Goal: Task Accomplishment & Management: Manage account settings

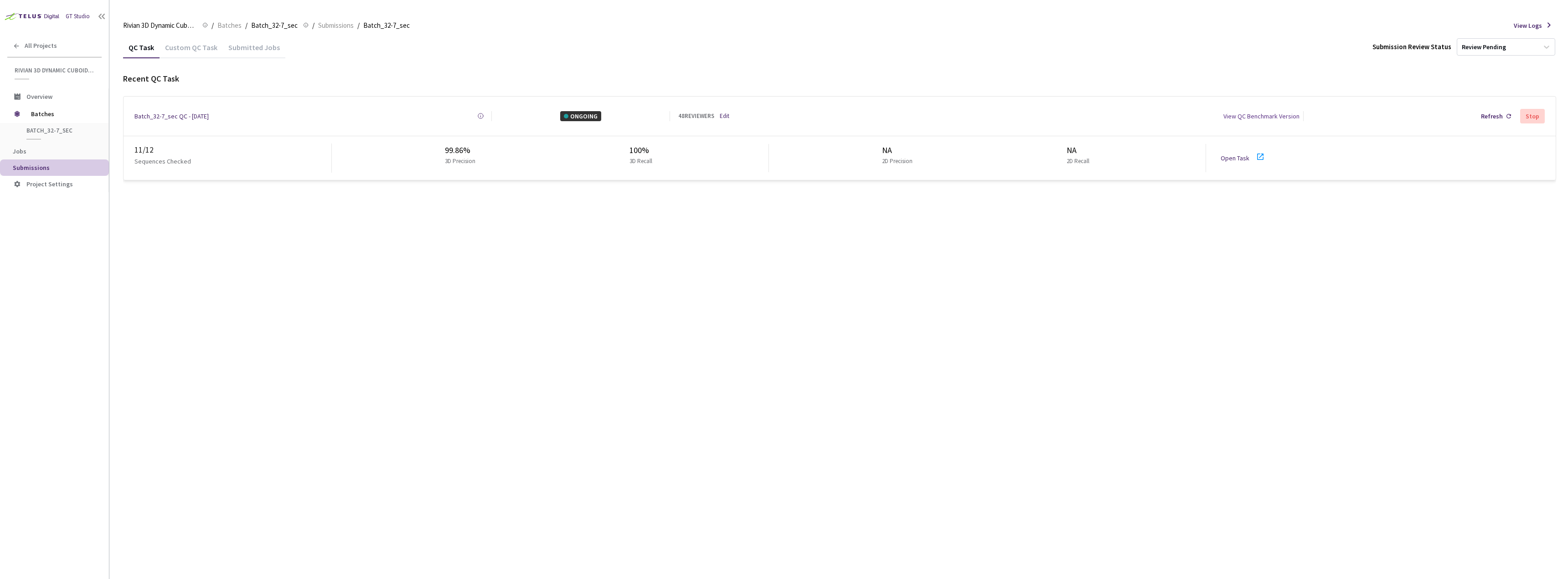
click at [1242, 154] on link "Open Task" at bounding box center [1234, 158] width 29 height 8
click at [717, 117] on div "48 REVIEWERS Edit" at bounding box center [743, 116] width 130 height 9
click at [719, 117] on div "48 REVIEWERS Edit" at bounding box center [743, 116] width 130 height 9
click at [721, 117] on link "Edit" at bounding box center [724, 116] width 10 height 9
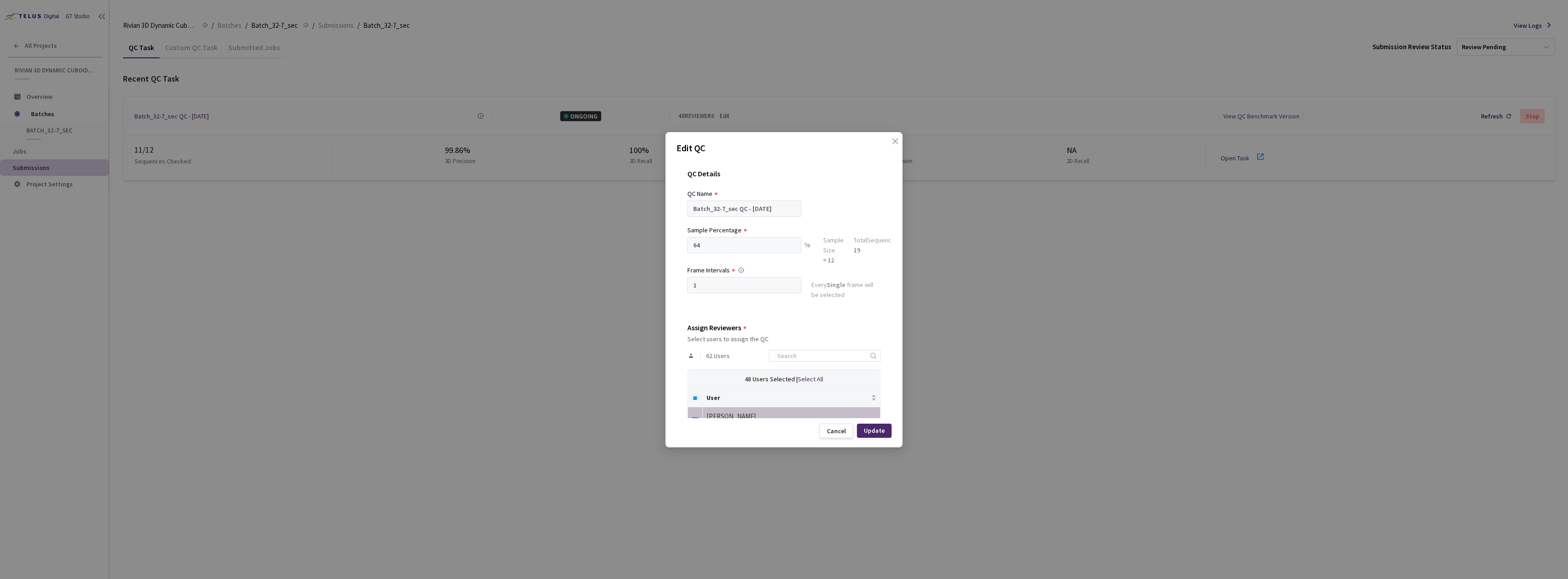
scroll to position [91, 0]
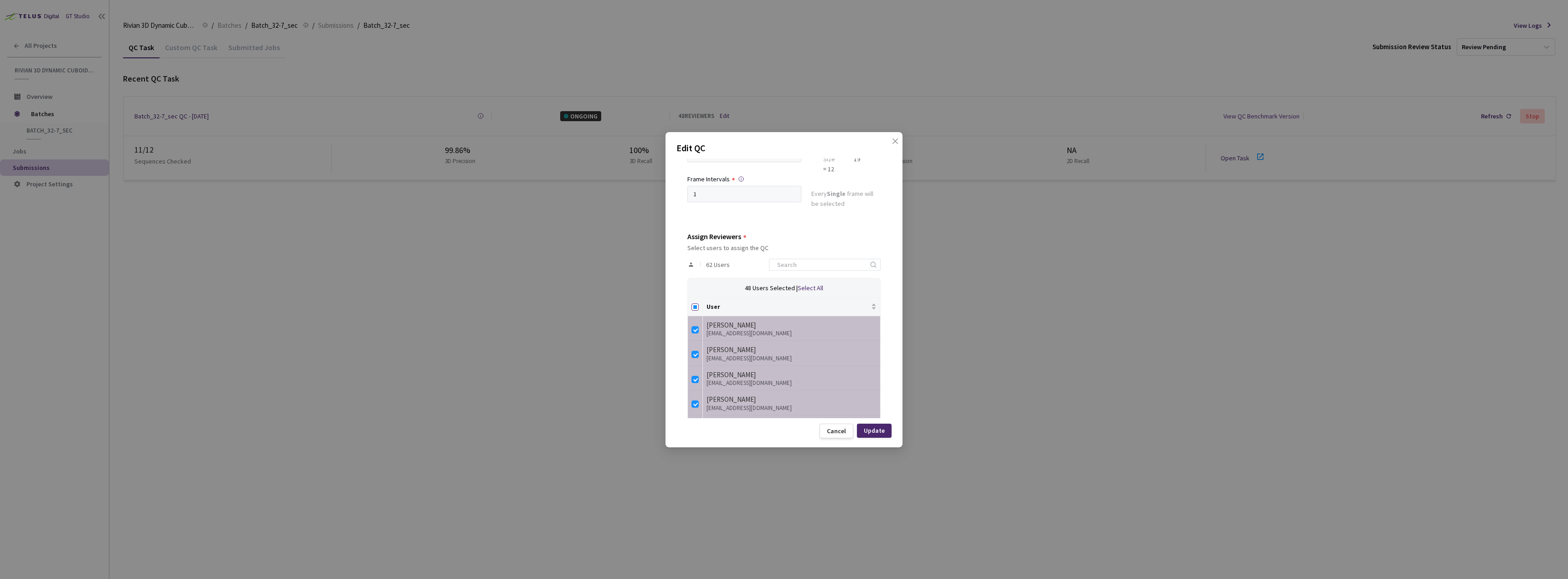
click at [692, 307] on input "Select all" at bounding box center [695, 307] width 7 height 7
checkbox input "true"
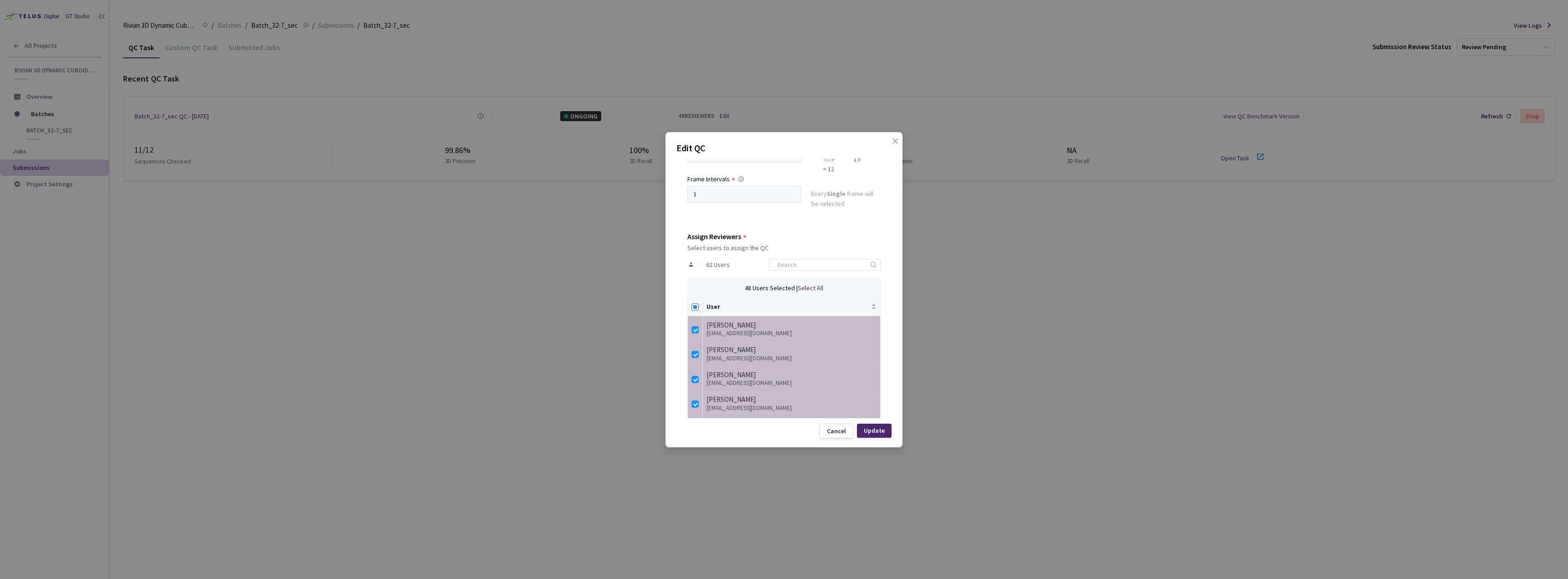
checkbox input "true"
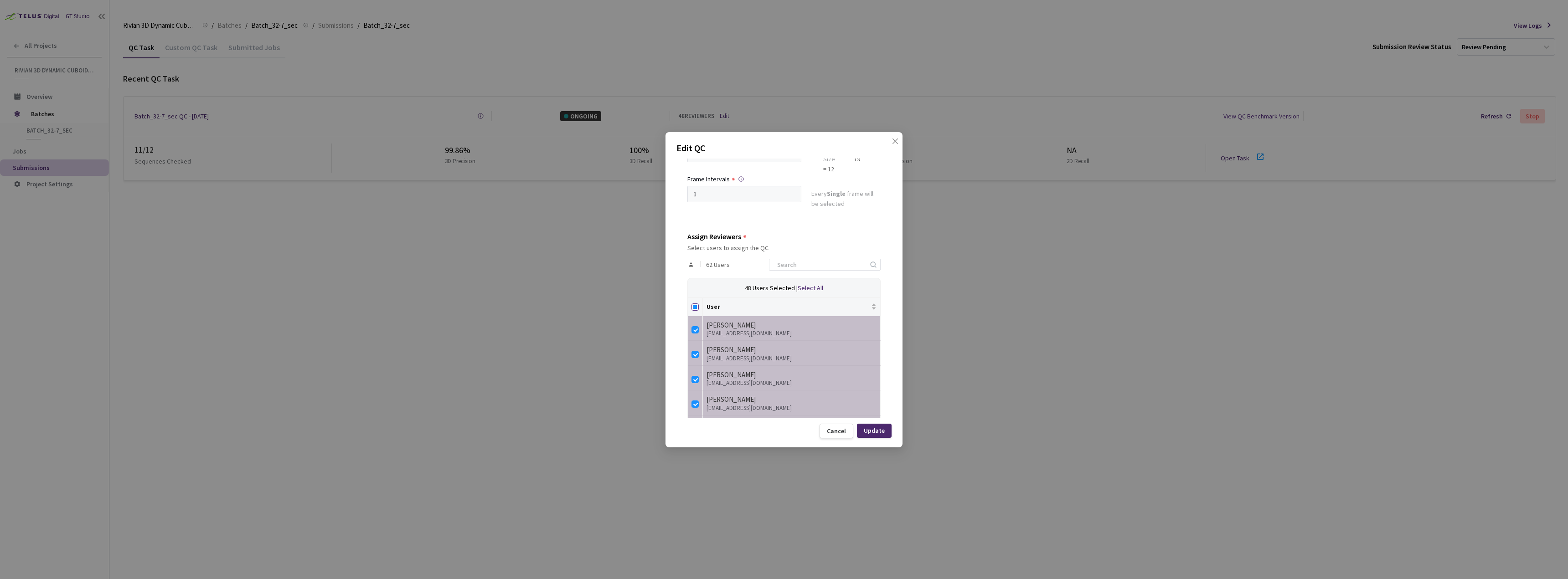
checkbox input "true"
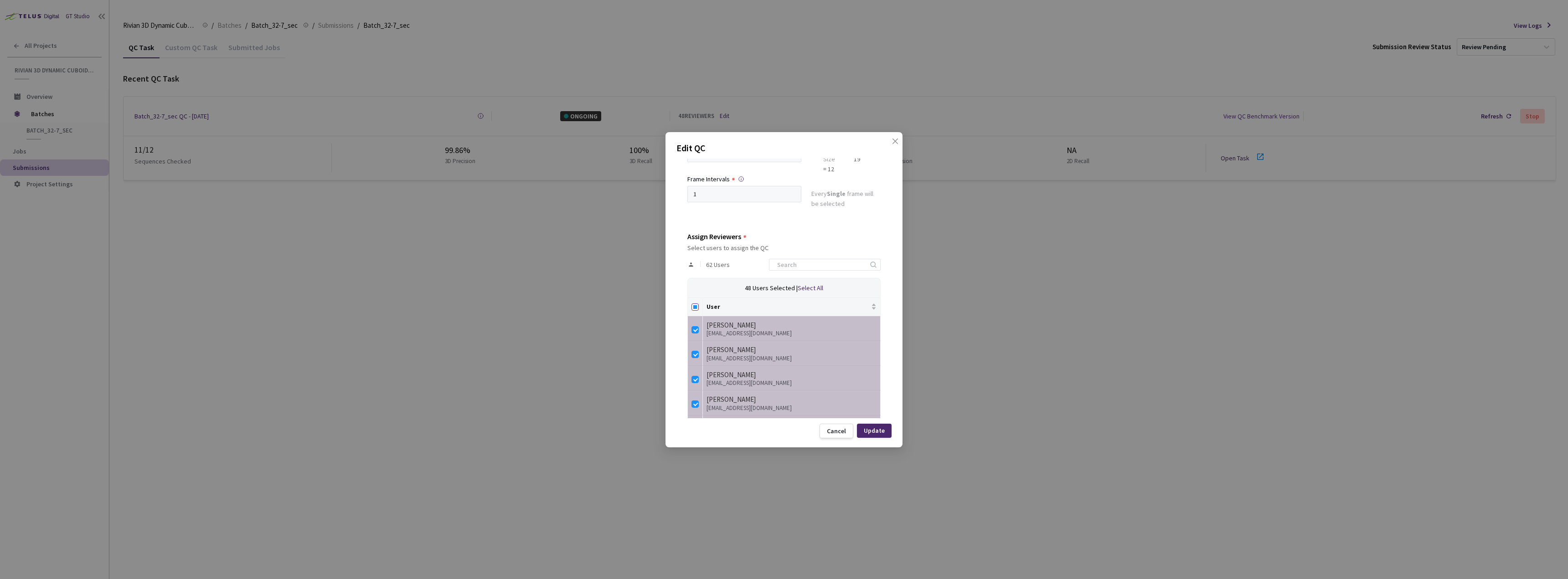
checkbox input "true"
click at [698, 307] on input "Select all" at bounding box center [695, 307] width 7 height 7
checkbox input "false"
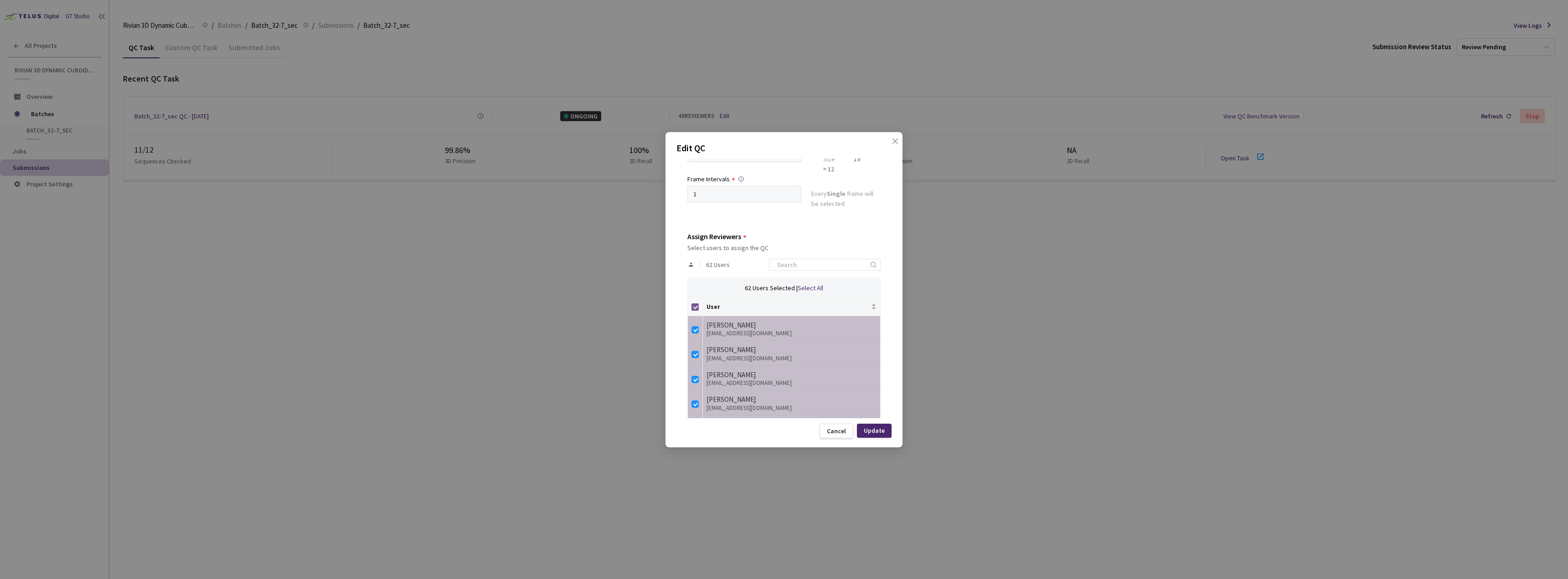
checkbox input "false"
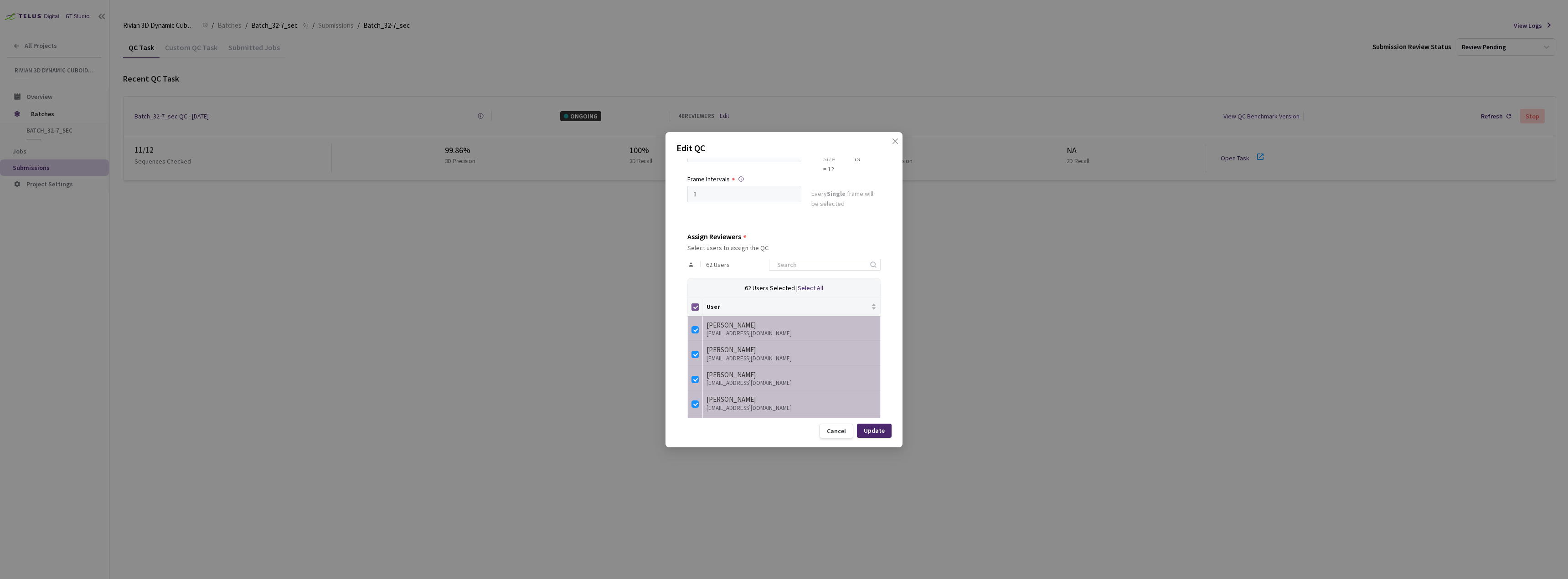
checkbox input "false"
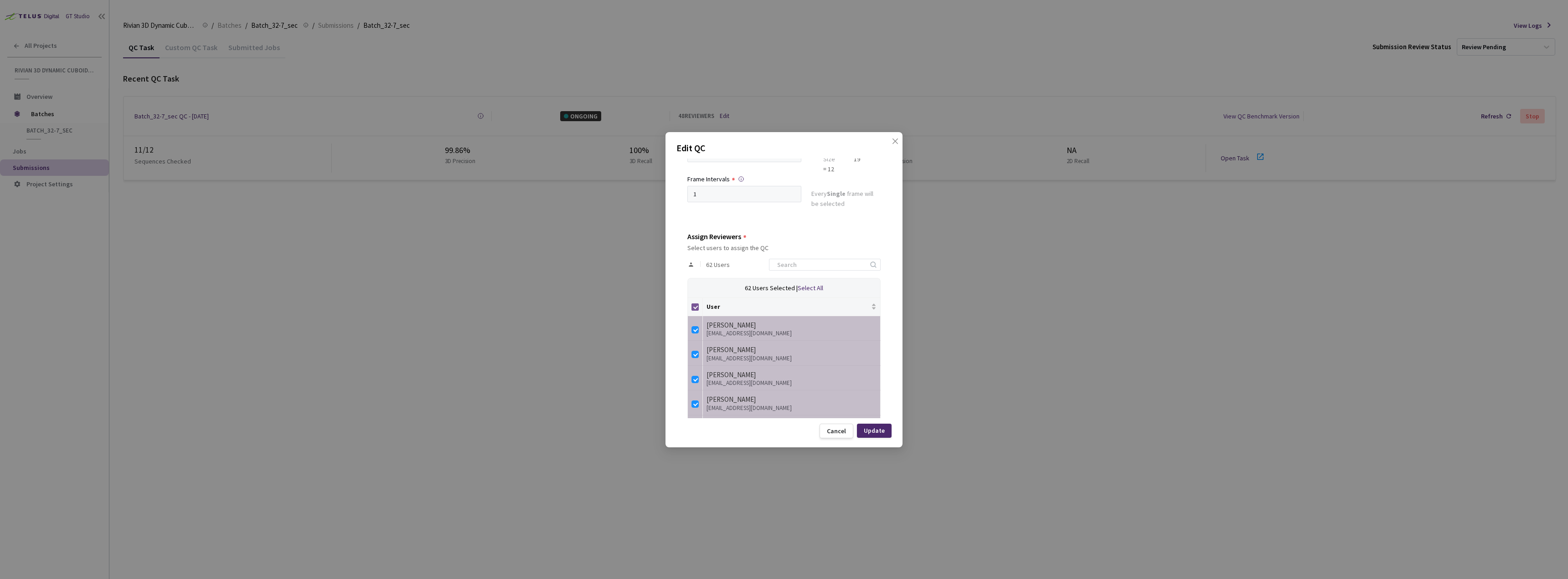
checkbox input "false"
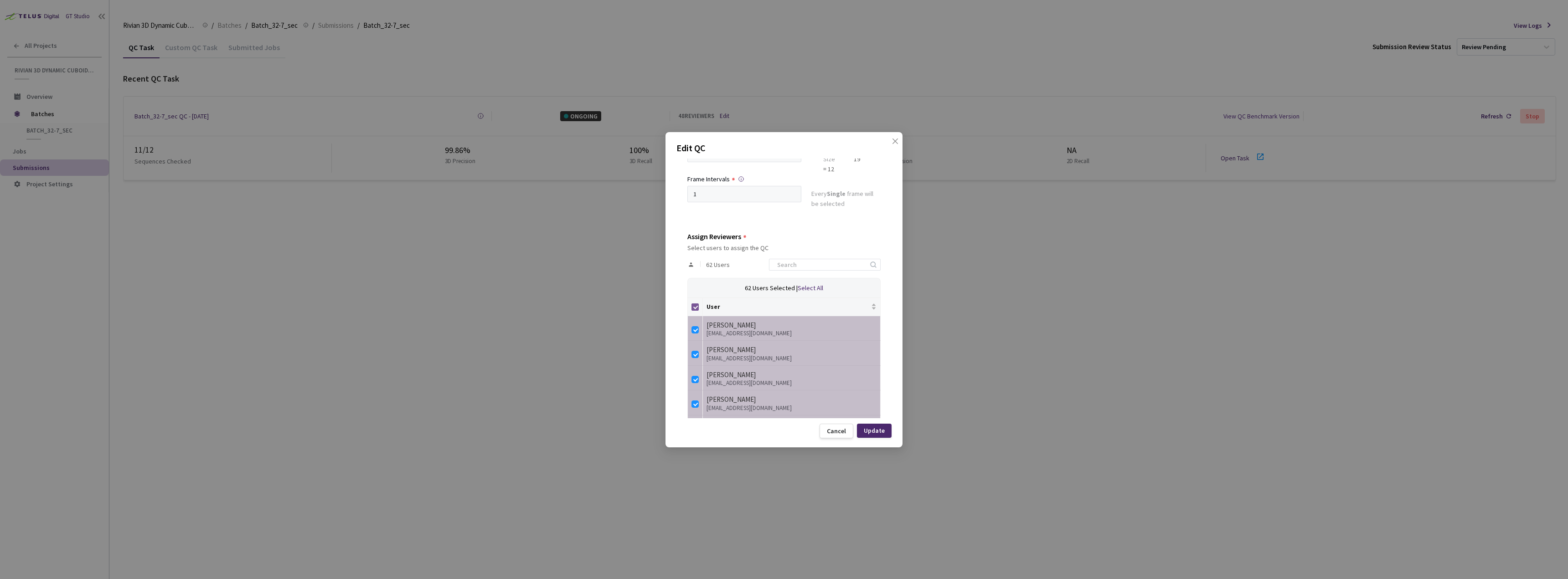
checkbox input "false"
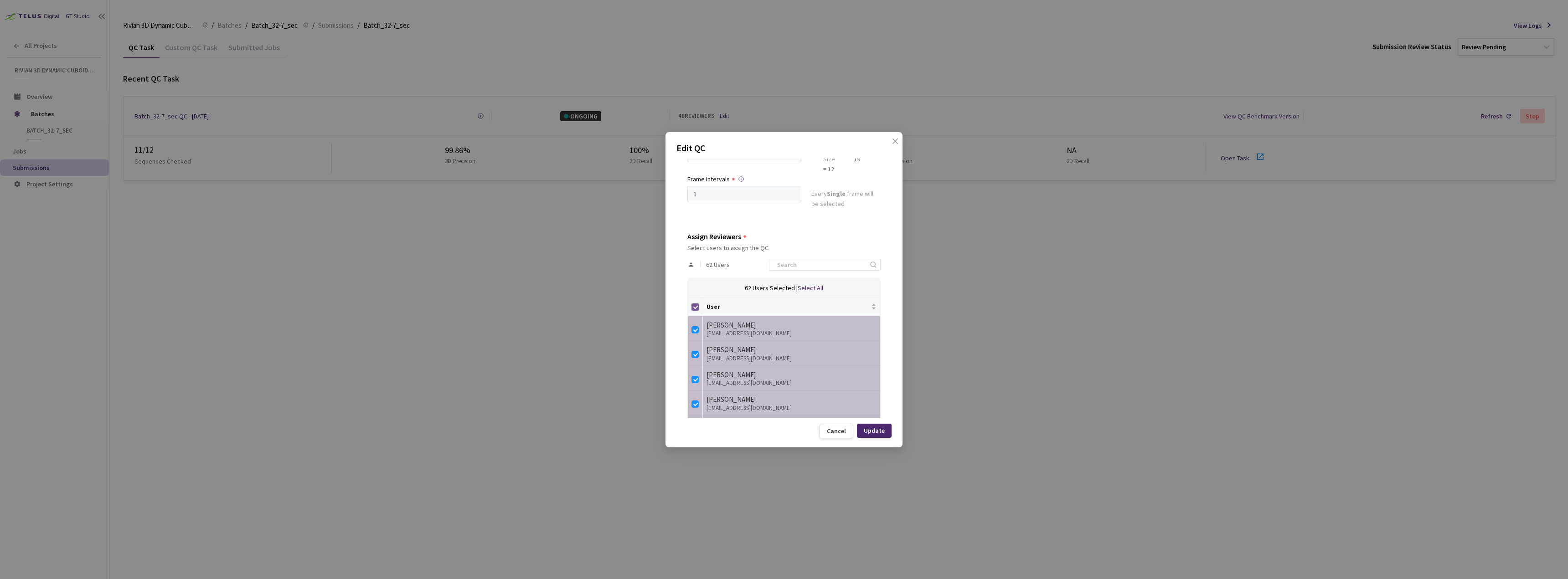
checkbox input "false"
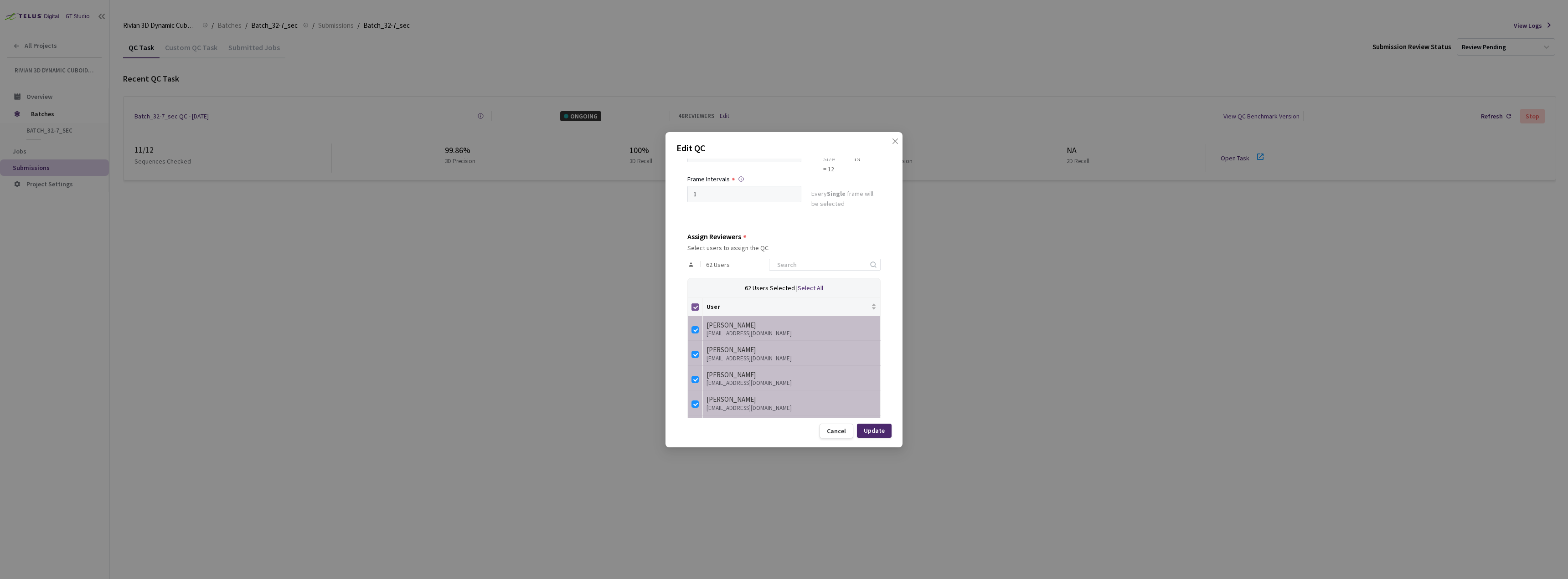
checkbox input "false"
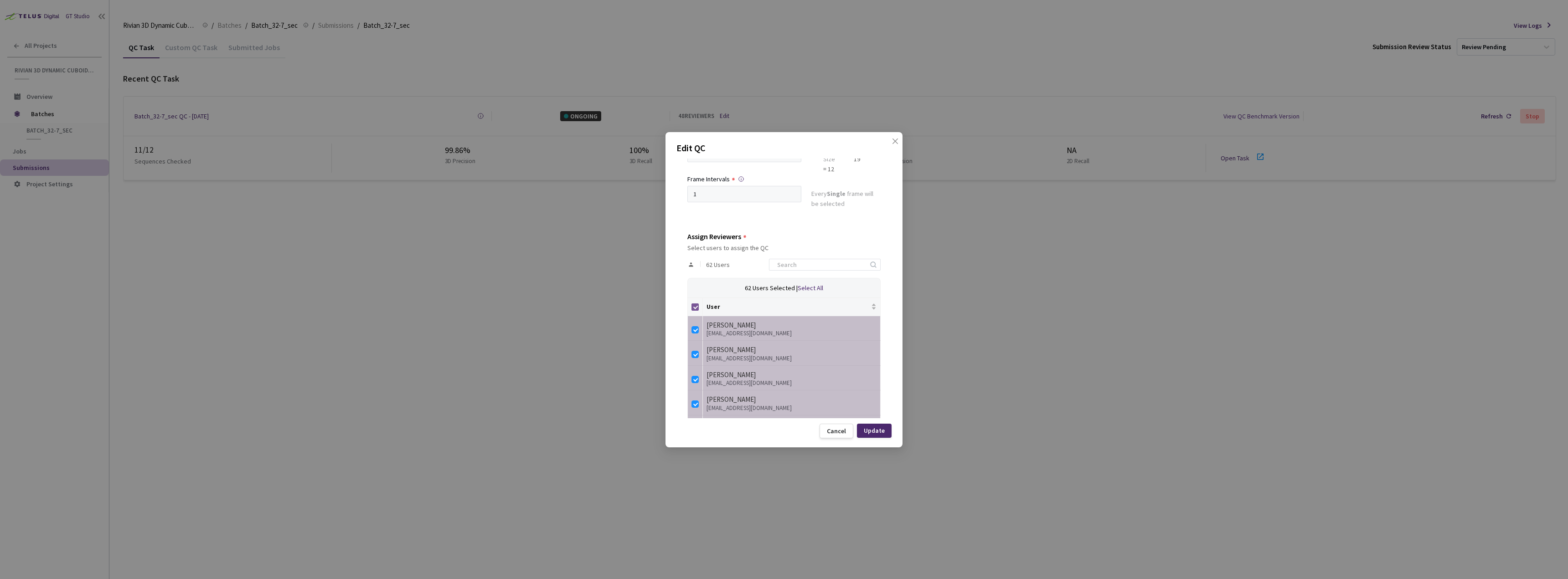
checkbox input "false"
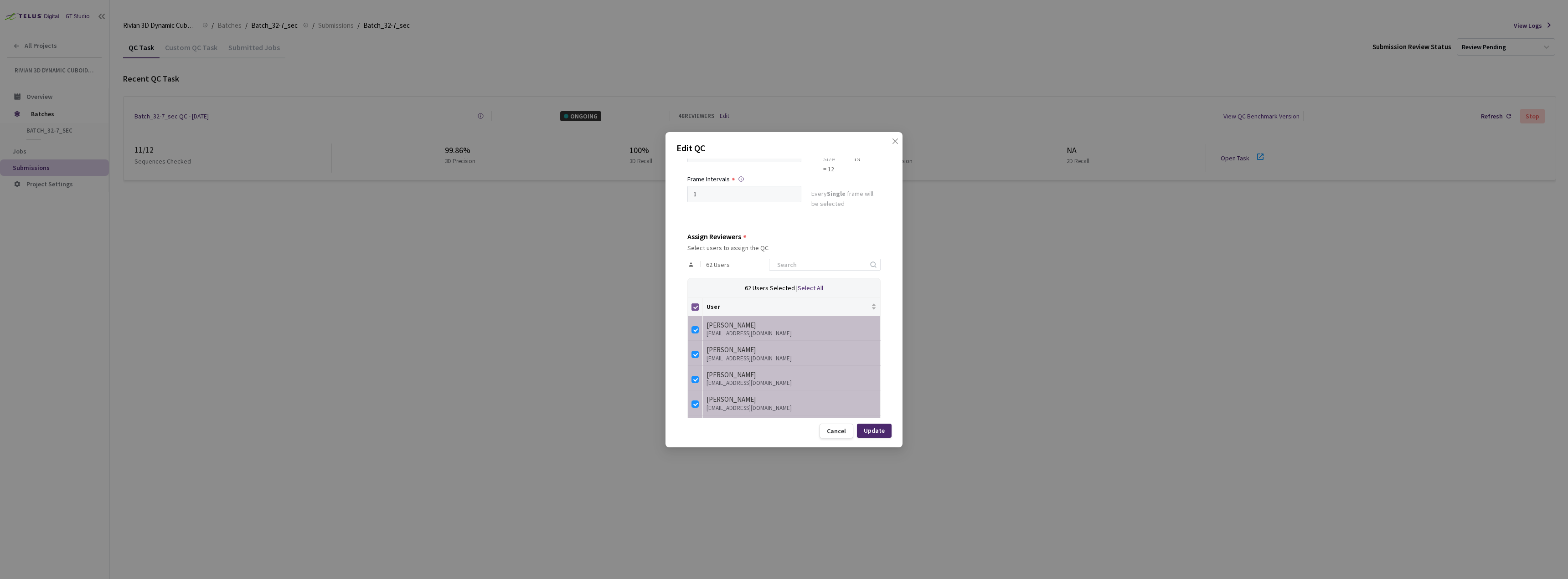
checkbox input "false"
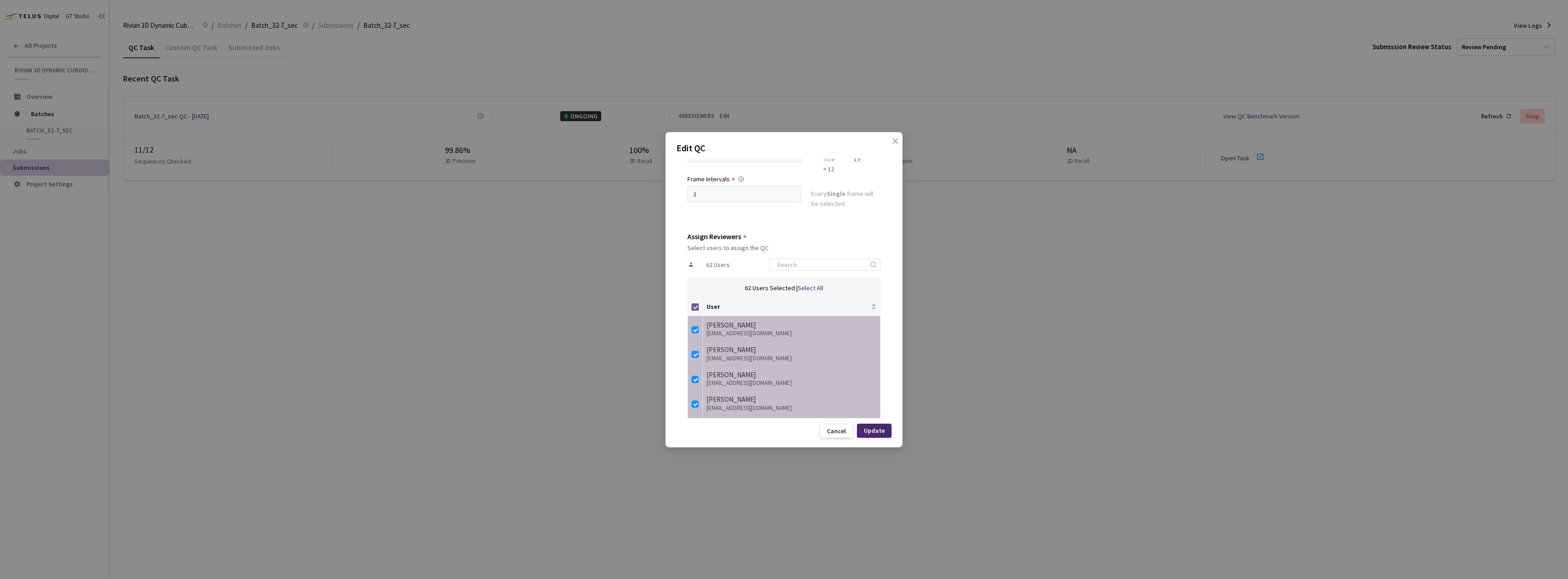
checkbox input "false"
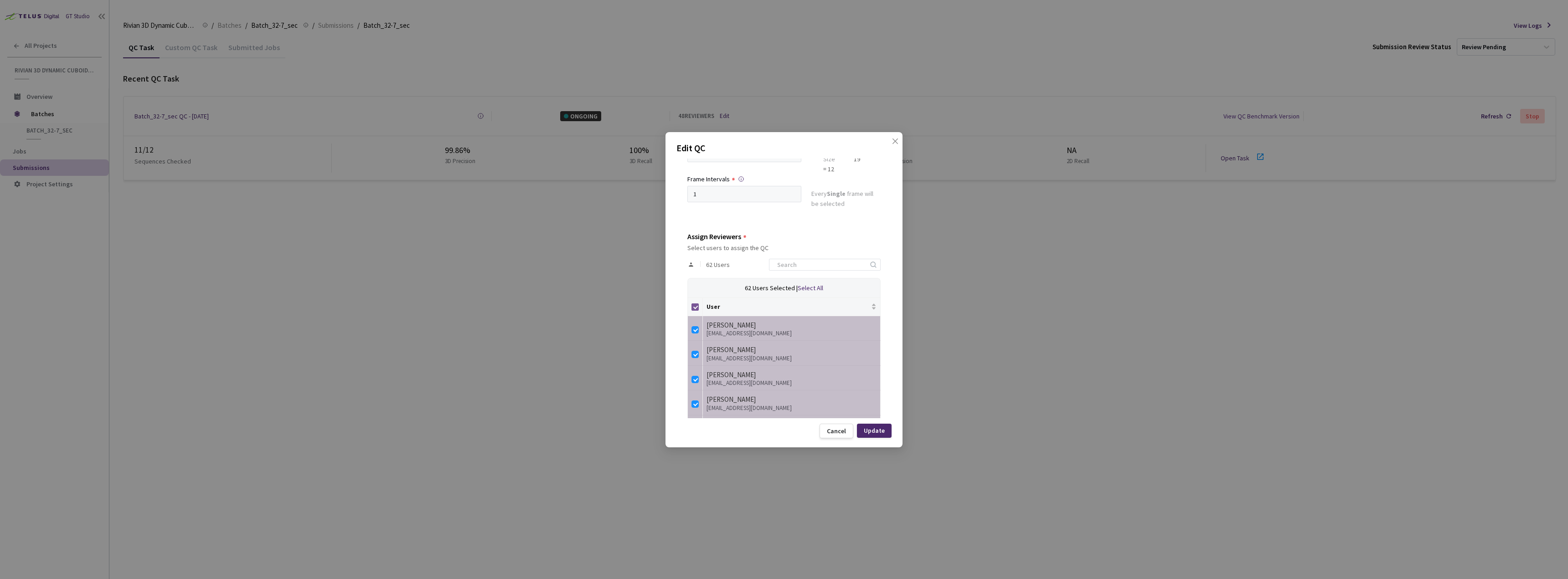
checkbox input "false"
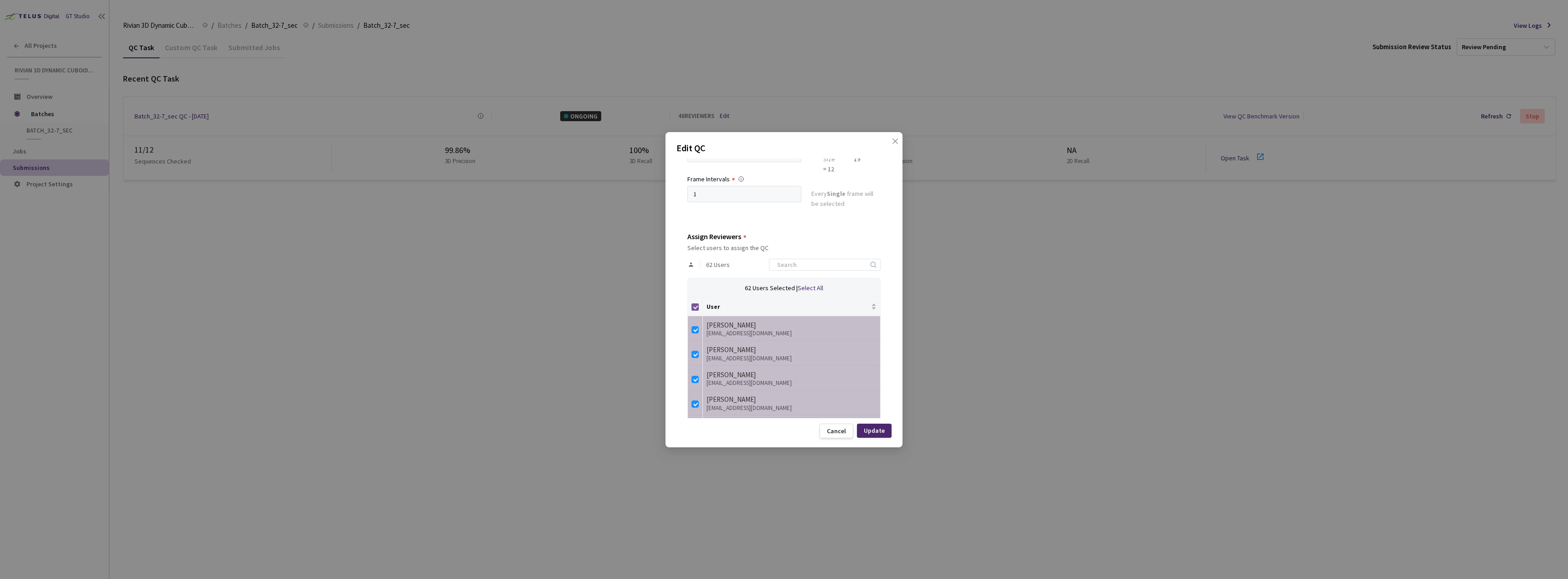
checkbox input "false"
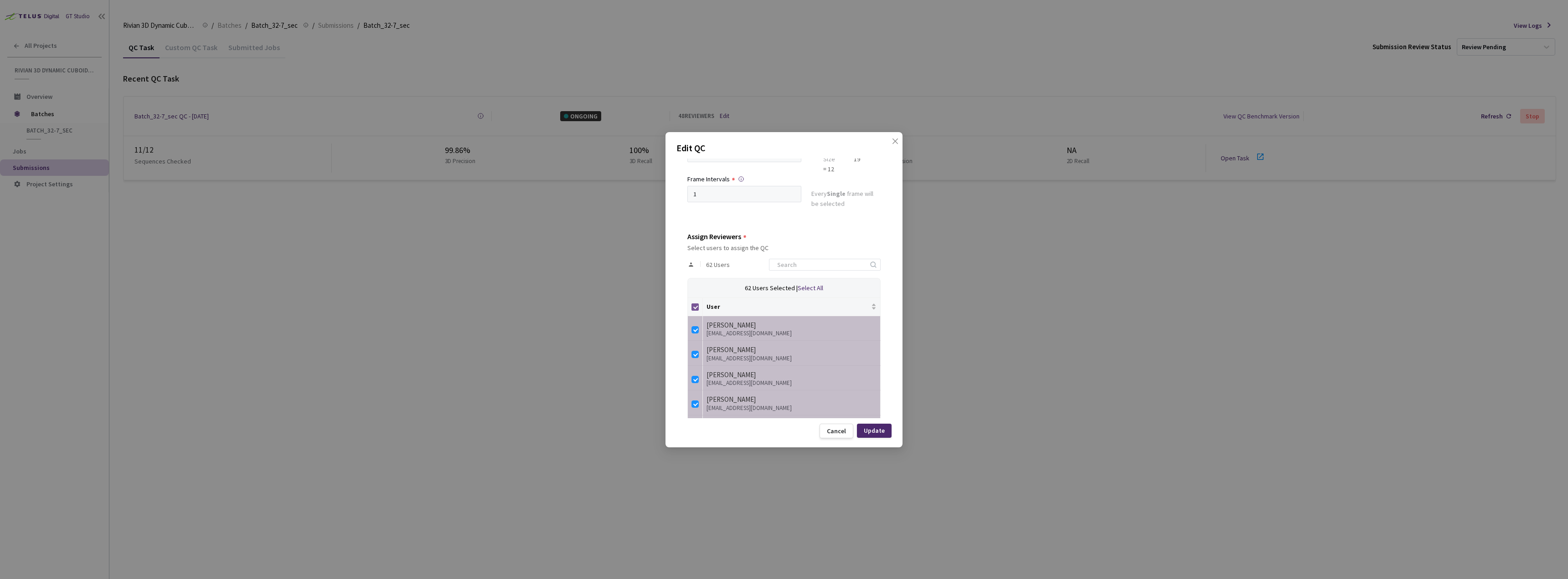
checkbox input "false"
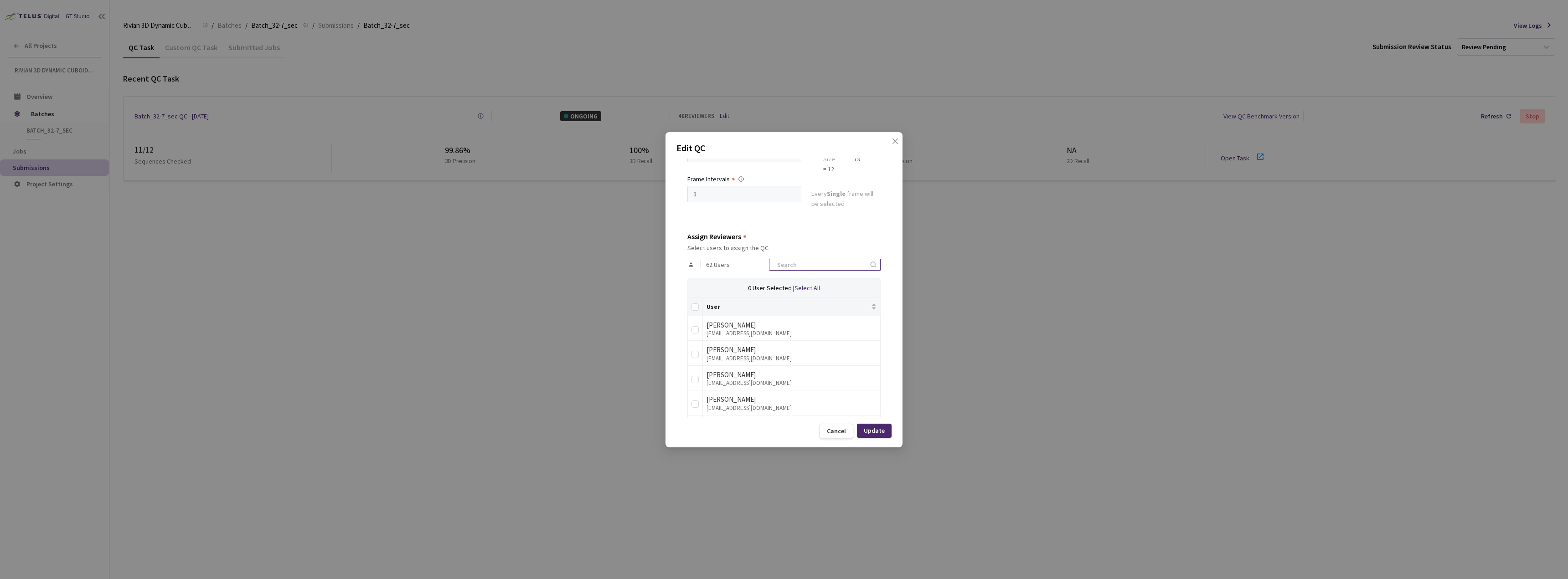
click at [785, 269] on input at bounding box center [821, 265] width 97 height 11
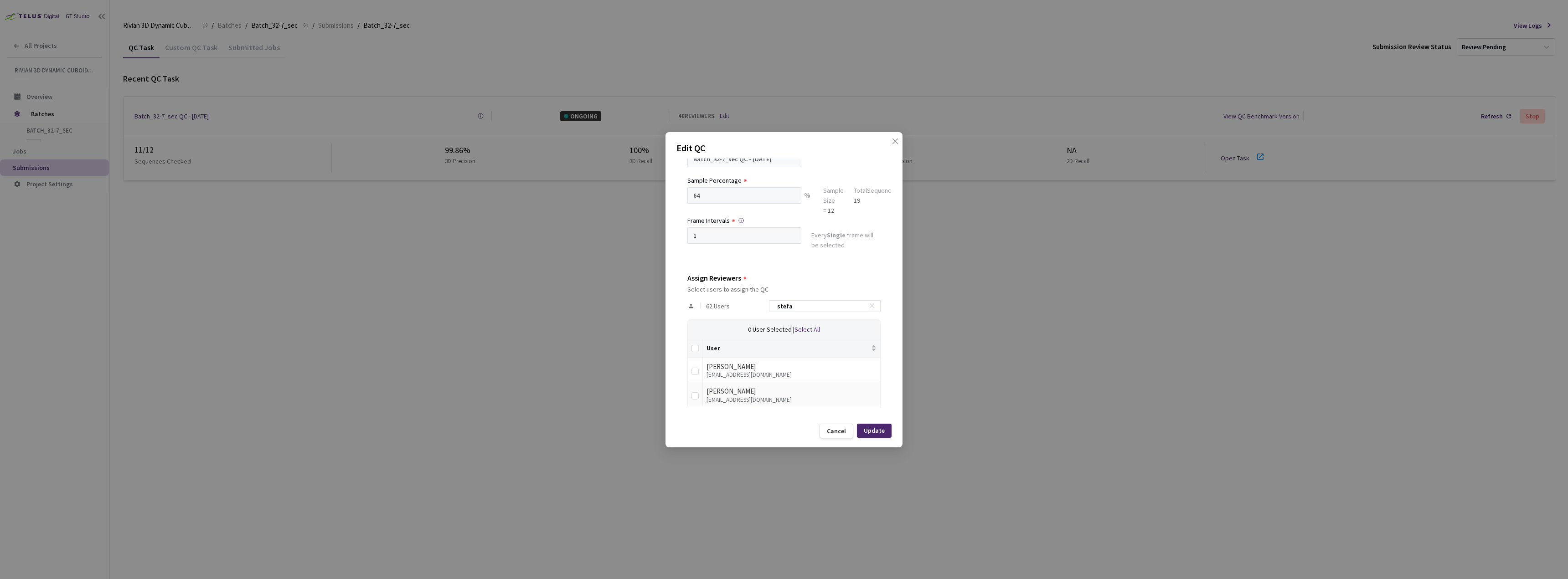
type input "stefa"
click at [741, 389] on div "Stefan Boros" at bounding box center [791, 391] width 170 height 11
click at [699, 400] on td at bounding box center [695, 394] width 15 height 25
click at [689, 394] on td at bounding box center [695, 394] width 15 height 25
click at [691, 395] on td at bounding box center [695, 394] width 15 height 25
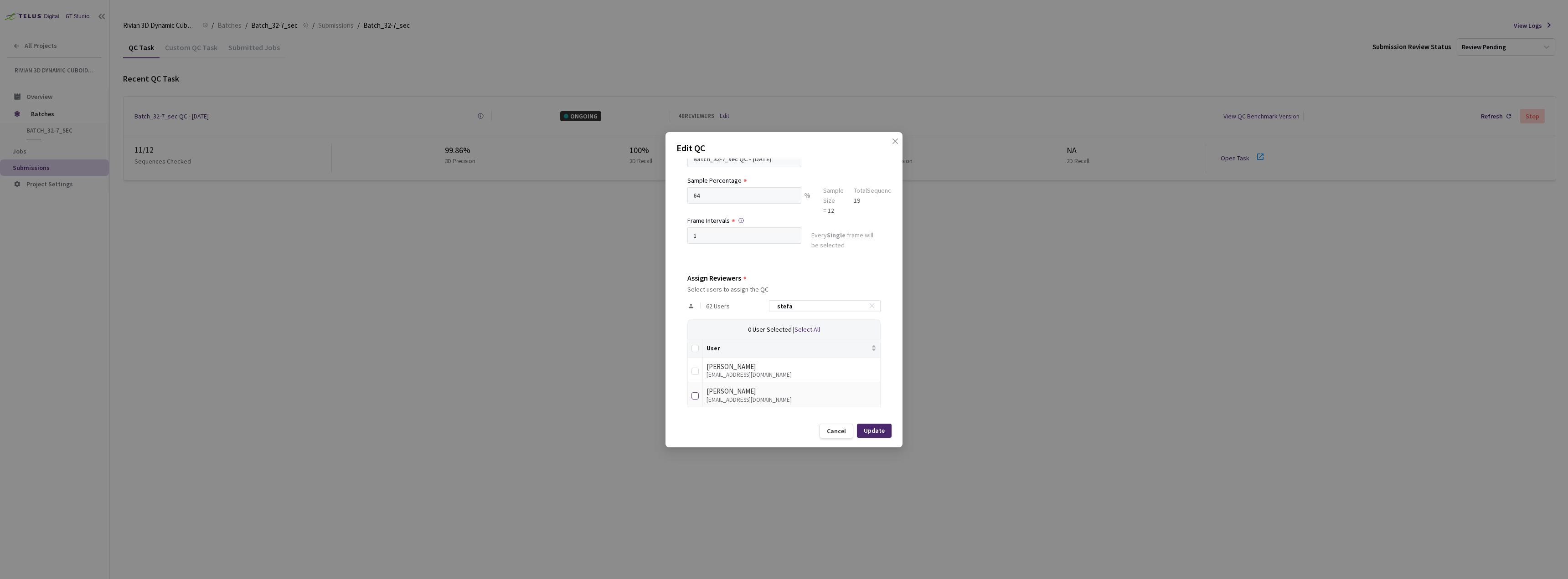
click at [692, 396] on input "checkbox" at bounding box center [695, 396] width 7 height 7
checkbox input "true"
click at [870, 431] on div "Update" at bounding box center [874, 431] width 21 height 7
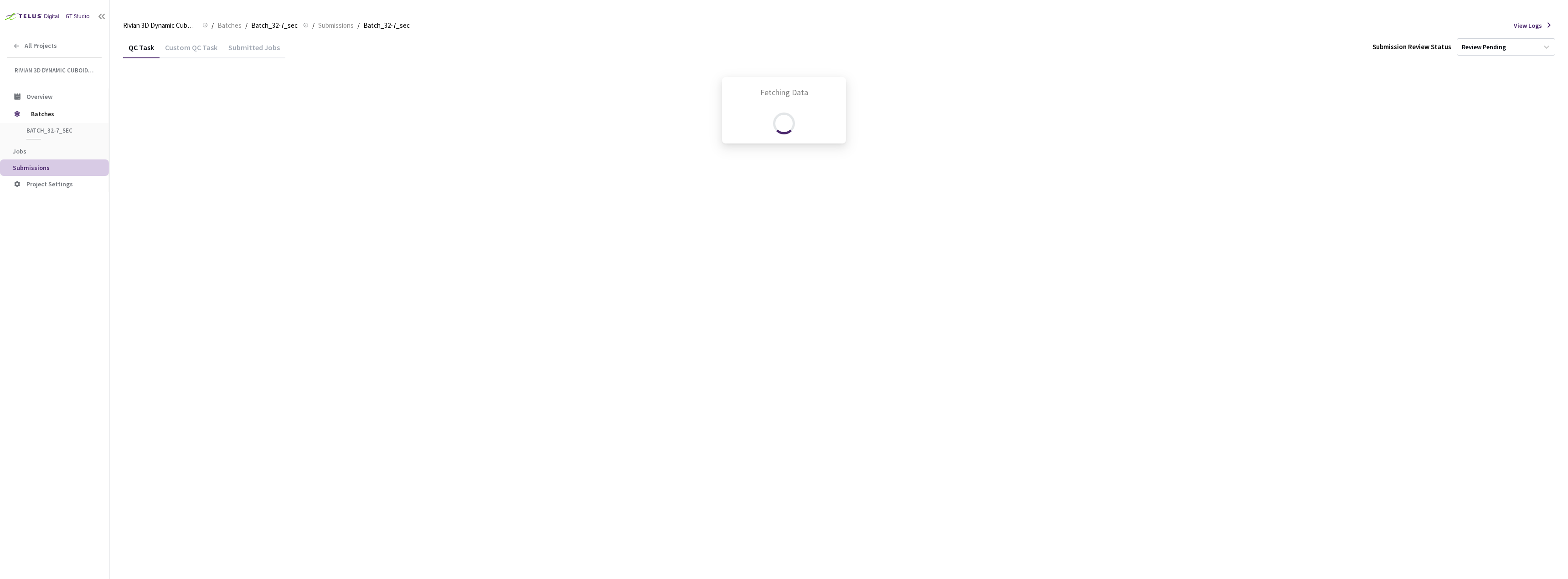
click at [792, 380] on div "Fetching Data" at bounding box center [784, 290] width 1568 height 579
click at [1242, 155] on link "Open Task" at bounding box center [1234, 158] width 29 height 8
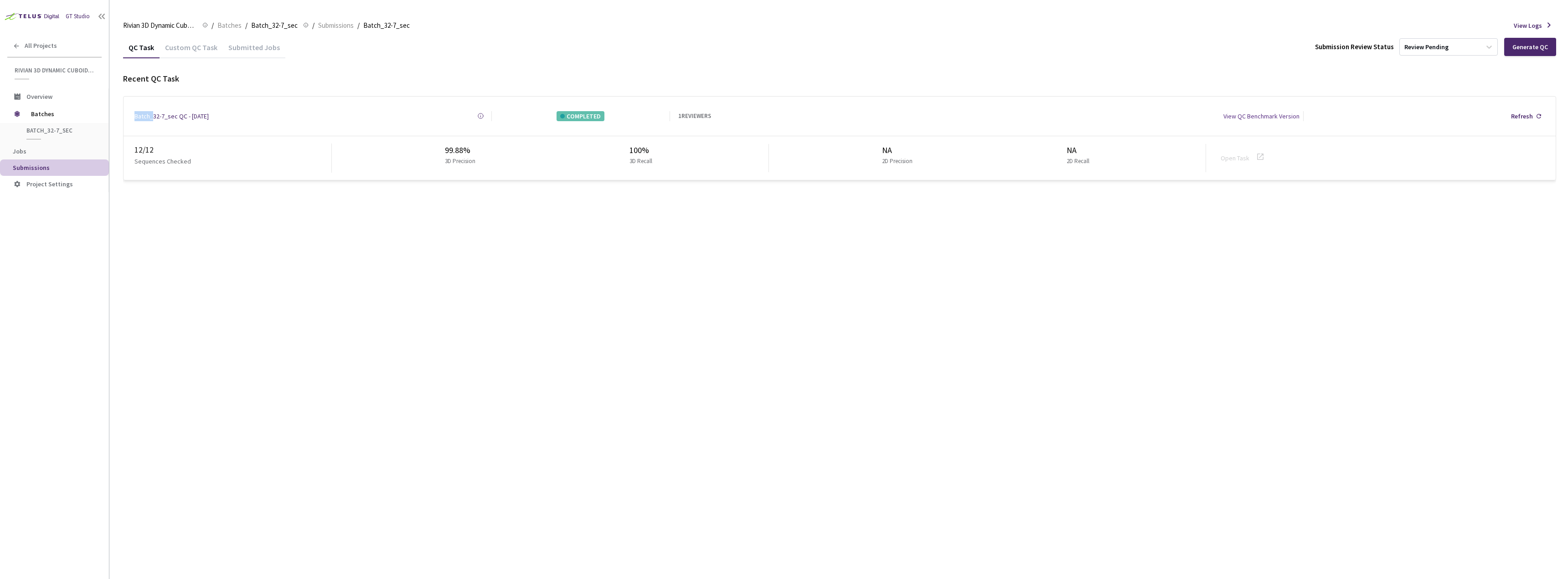
drag, startPoint x: 131, startPoint y: 109, endPoint x: 153, endPoint y: 116, distance: 23.1
click at [153, 116] on div "Batch_32-7_sec QC - 27 Aug, 2025 Created at 27 Aug, 2025 at 12:49 PM GMT+2 Crea…" at bounding box center [839, 116] width 1432 height 39
click at [220, 282] on div "QC Task Custom QC Task Submitted Jobs Submission Review Status Review Pending G…" at bounding box center [839, 308] width 1433 height 543
click at [43, 111] on span "Batches" at bounding box center [62, 114] width 63 height 18
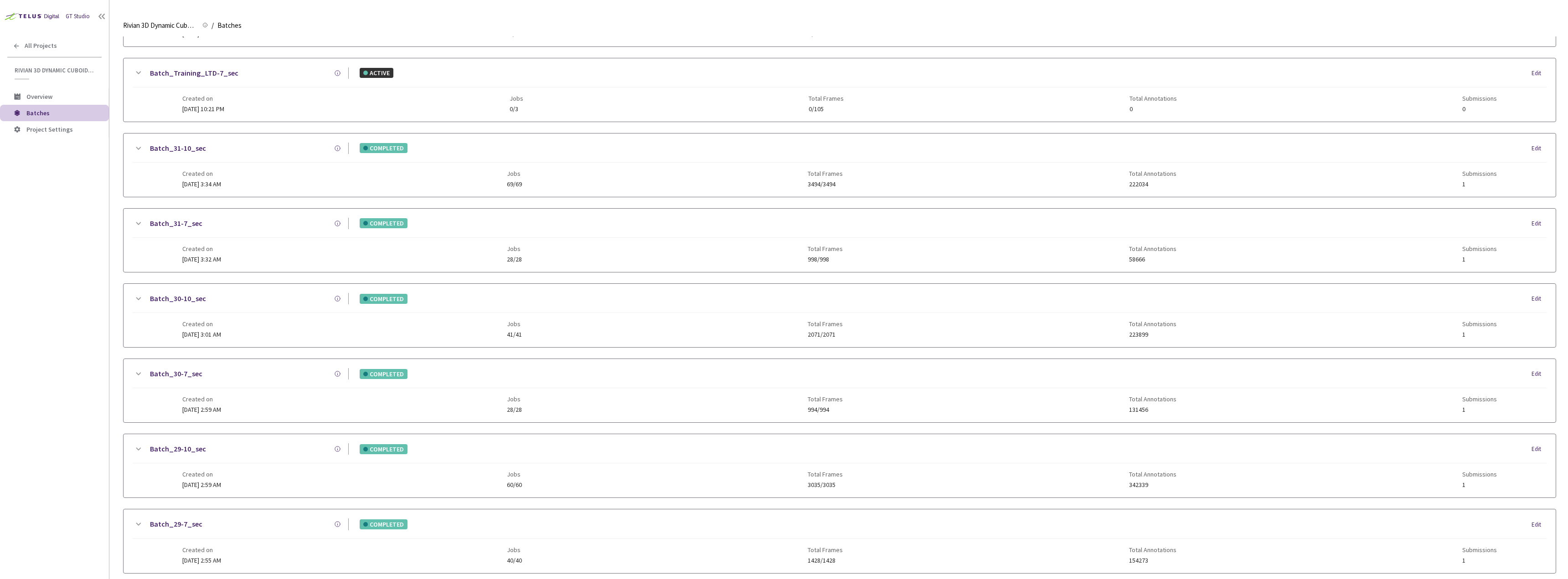
scroll to position [273, 0]
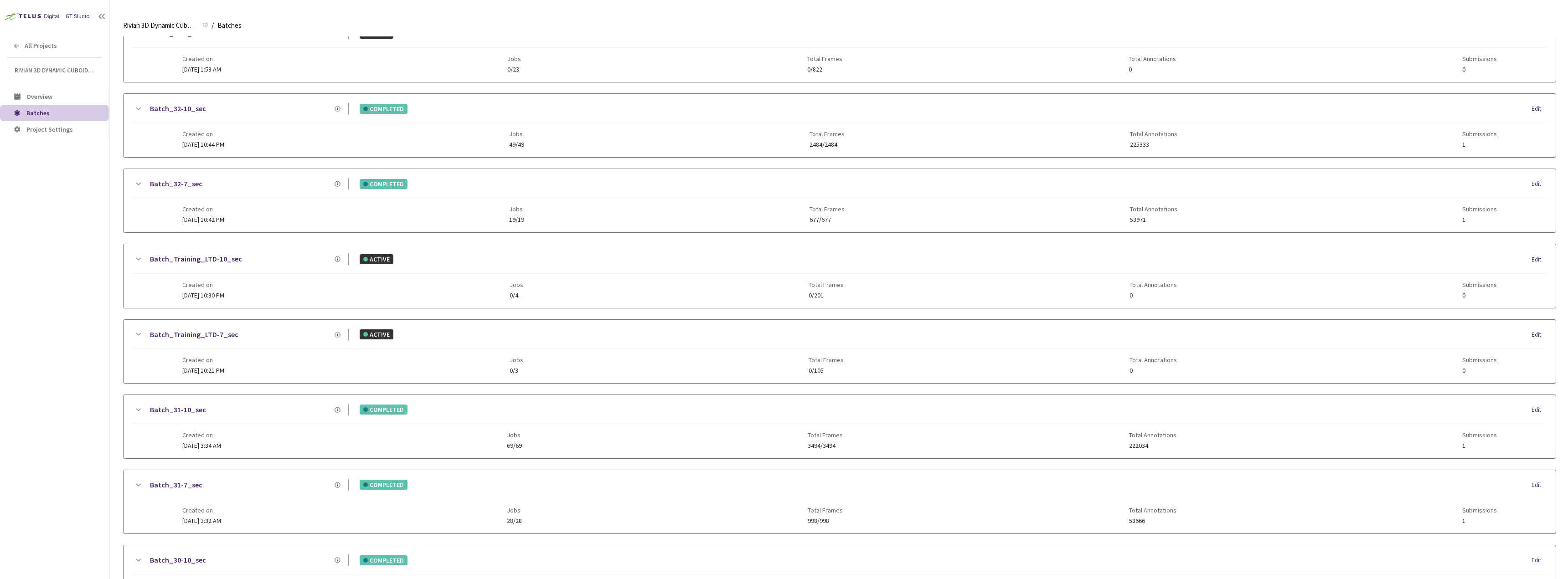
click at [247, 115] on div "Batch_32-10_sec COMPLETED Edit" at bounding box center [839, 113] width 1414 height 20
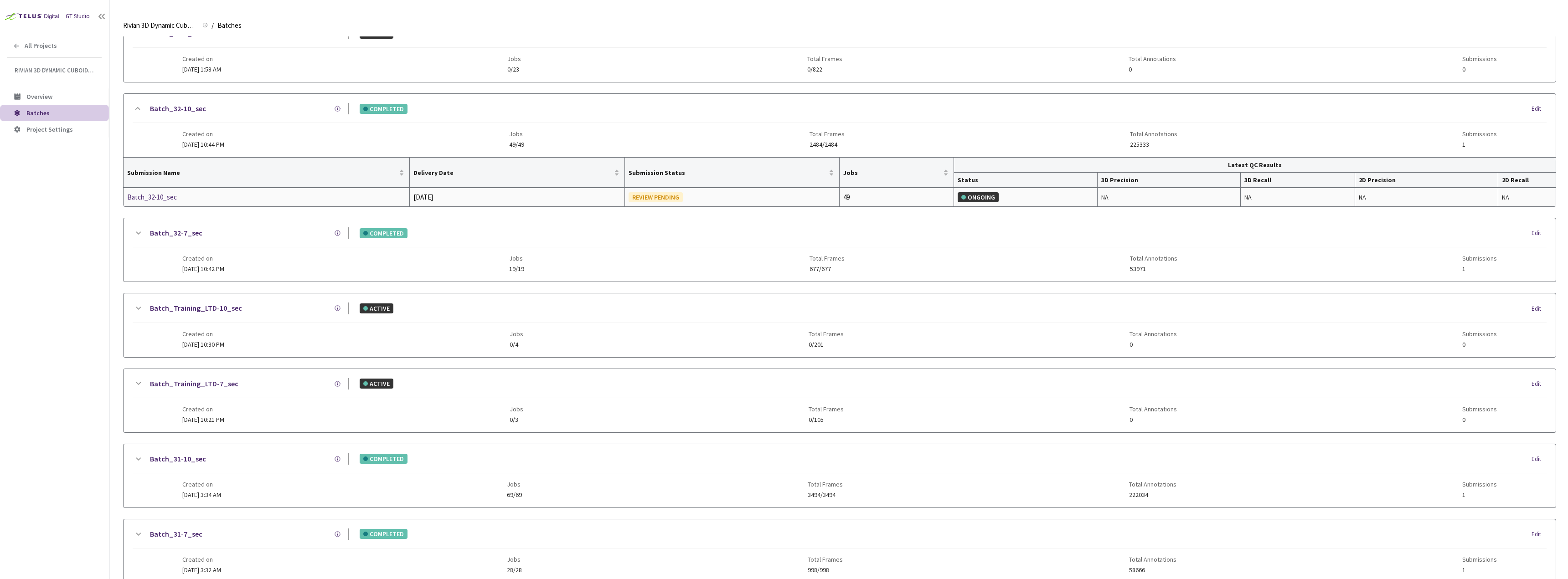
click at [150, 198] on div "Batch_32-10_sec" at bounding box center [175, 197] width 97 height 11
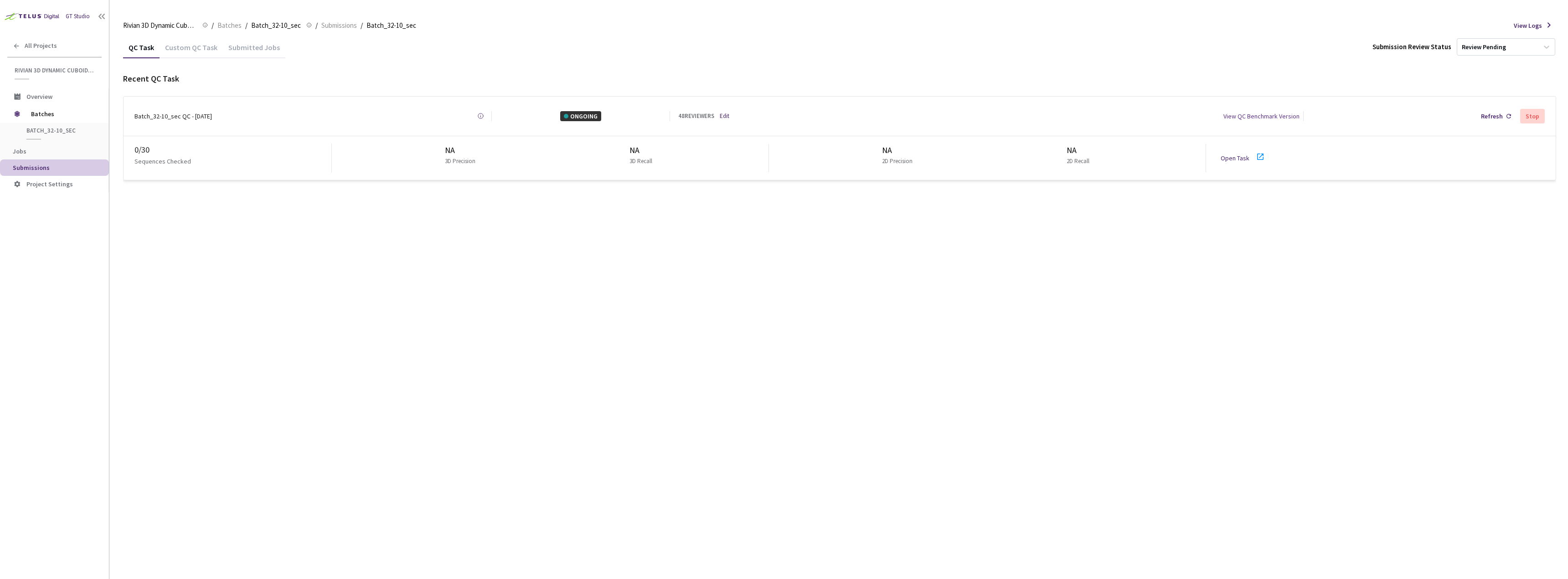
click at [1227, 151] on div "Open Task" at bounding box center [1245, 158] width 51 height 13
